Goal: Book appointment/travel/reservation

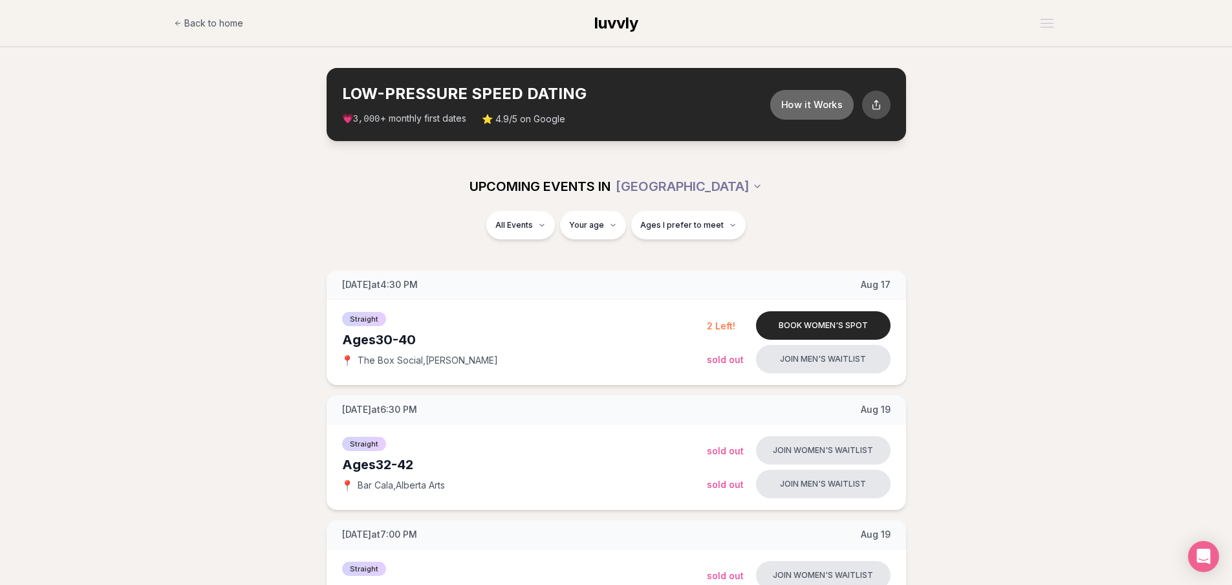
click at [819, 101] on button "How it Works" at bounding box center [810, 104] width 83 height 30
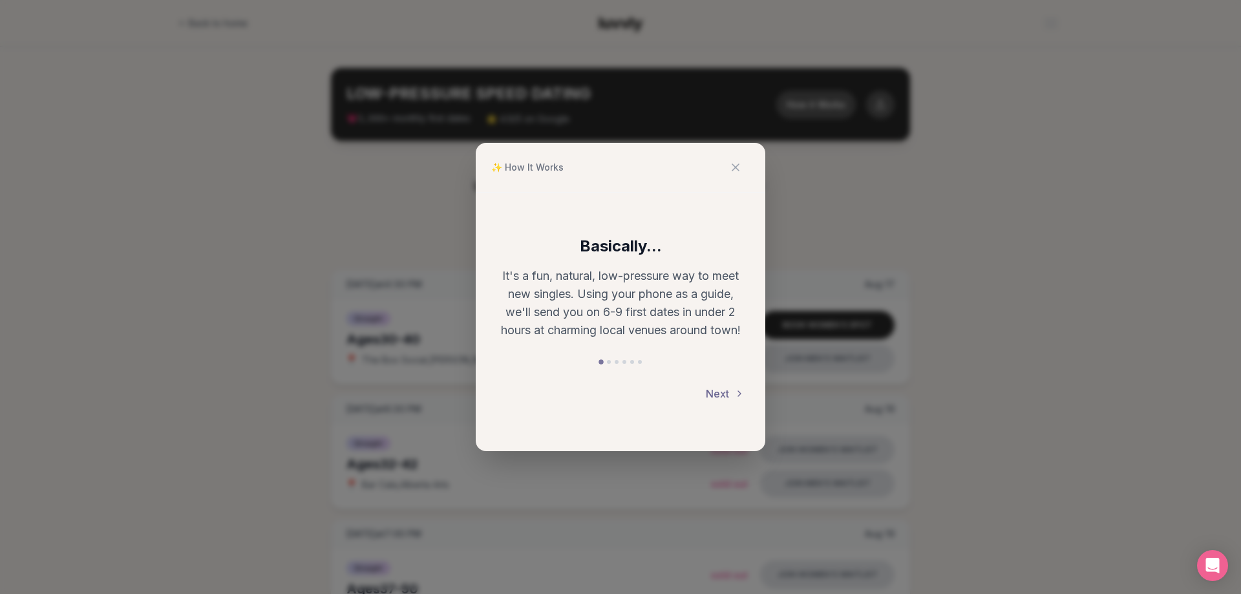
click at [729, 390] on button "Next" at bounding box center [725, 394] width 39 height 28
click at [729, 383] on button "Next" at bounding box center [725, 395] width 39 height 28
click at [729, 383] on button "Next" at bounding box center [725, 394] width 39 height 28
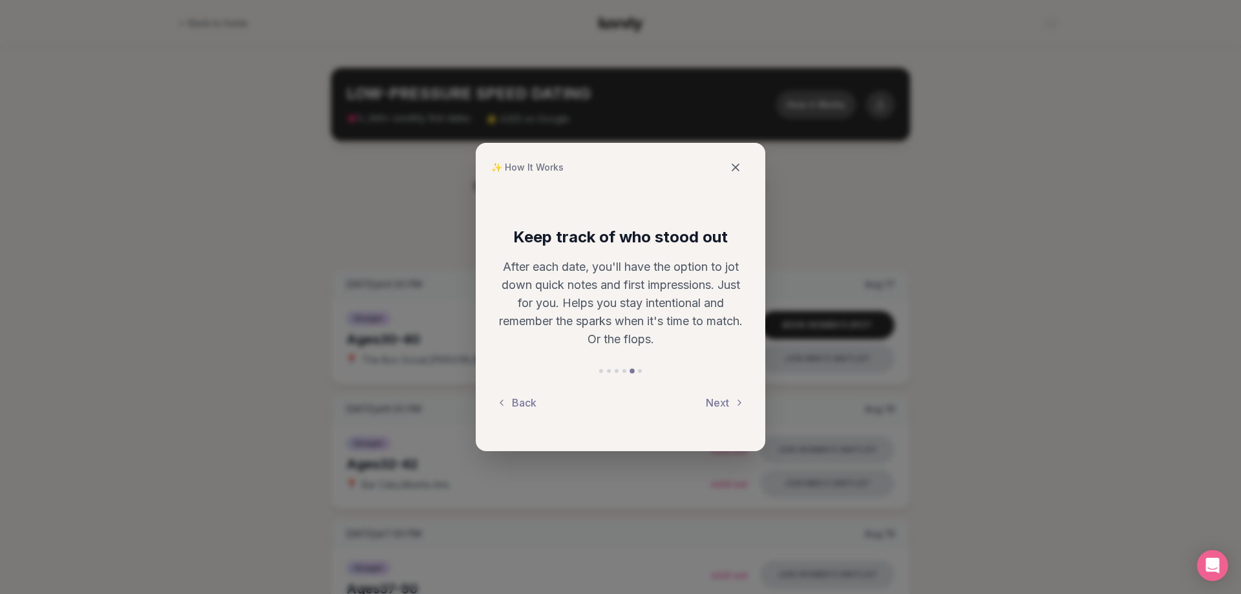
click at [733, 162] on icon at bounding box center [735, 167] width 13 height 13
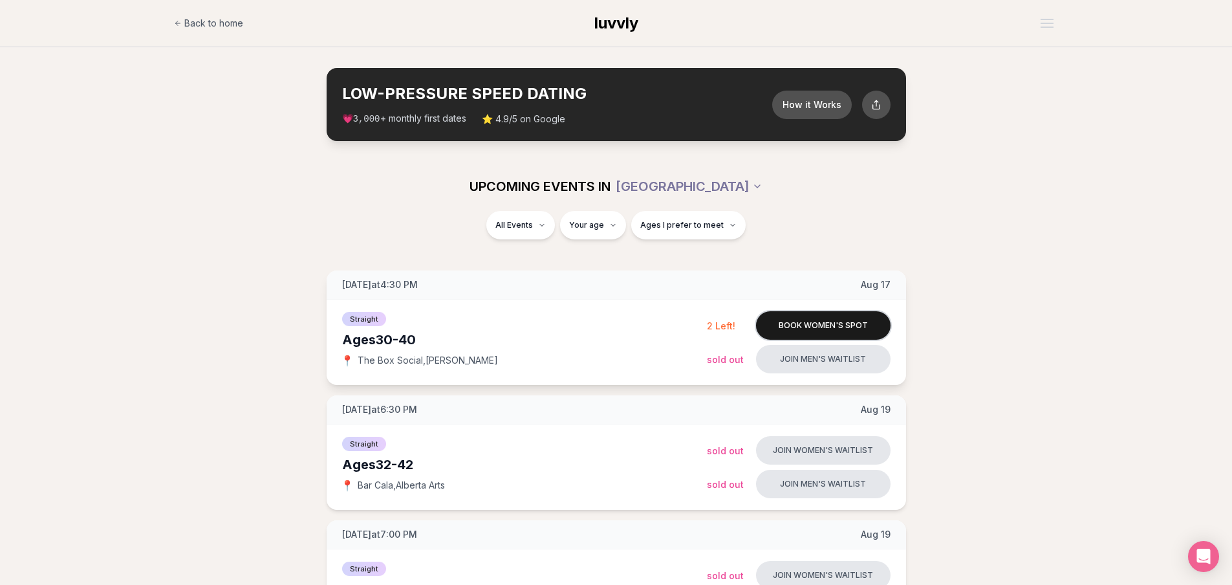
click at [816, 324] on button "Book women's spot" at bounding box center [823, 325] width 134 height 28
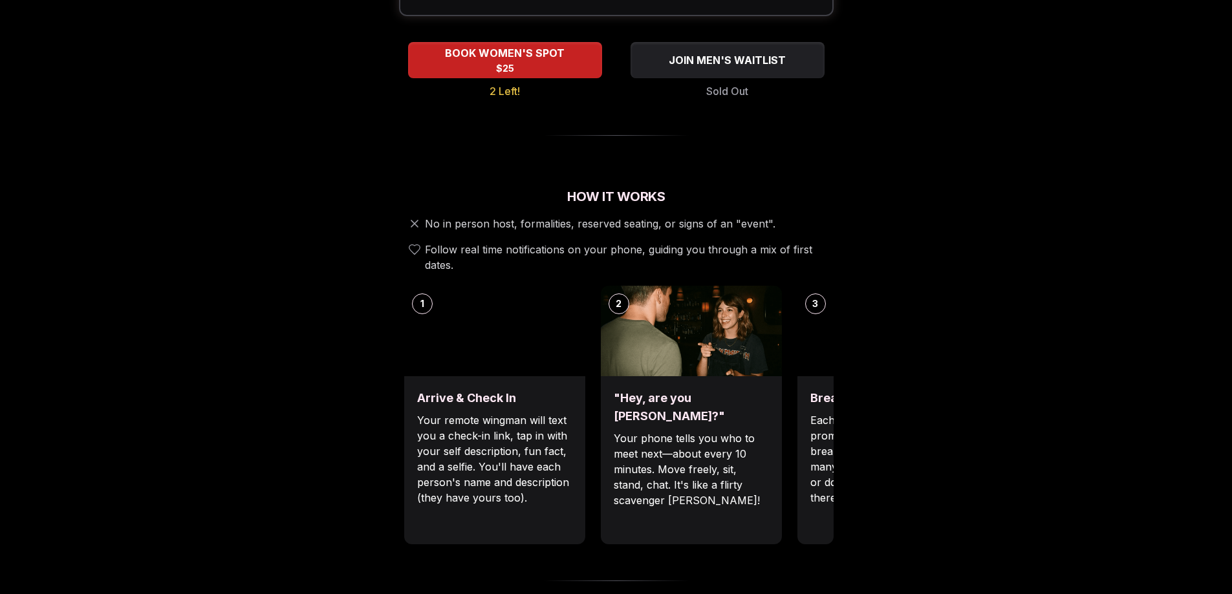
scroll to position [323, 0]
